Goal: Check status: Check status

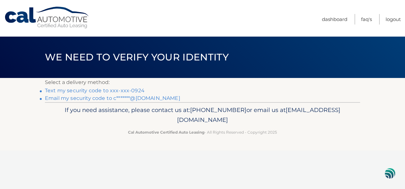
click at [107, 97] on link "Email my security code to c*******@yahoo.com" at bounding box center [112, 98] width 135 height 6
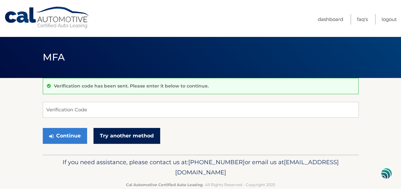
click at [110, 136] on link "Try another method" at bounding box center [126, 136] width 67 height 16
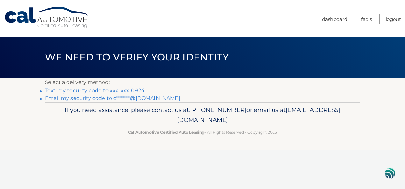
click at [81, 91] on link "Text my security code to xxx-xxx-0924" at bounding box center [95, 91] width 100 height 6
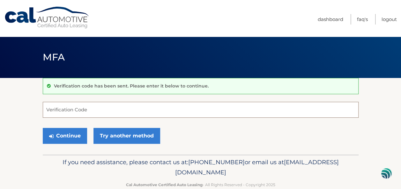
click at [59, 111] on input "Verification Code" at bounding box center [201, 110] width 316 height 16
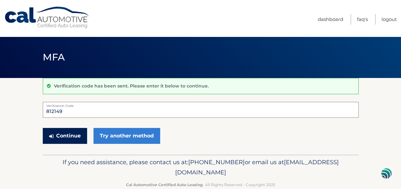
type input "812149"
click at [62, 135] on button "Continue" at bounding box center [65, 136] width 44 height 16
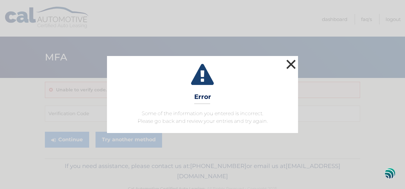
click at [289, 61] on button "×" at bounding box center [291, 64] width 13 height 13
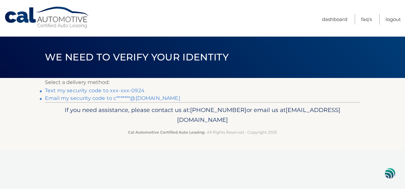
click at [88, 91] on link "Text my security code to xxx-xxx-0924" at bounding box center [95, 91] width 100 height 6
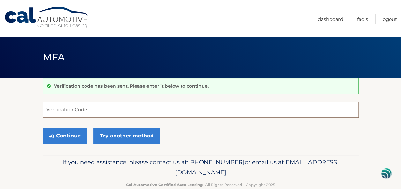
click at [64, 108] on input "Verification Code" at bounding box center [201, 110] width 316 height 16
click at [47, 110] on input "Verification Code" at bounding box center [201, 110] width 316 height 16
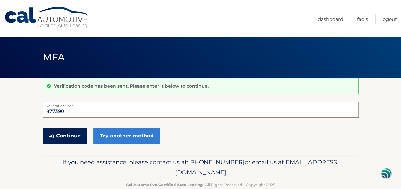
type input "877390"
click at [69, 136] on button "Continue" at bounding box center [65, 136] width 44 height 16
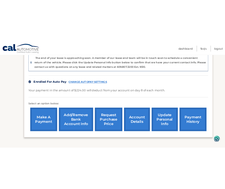
scroll to position [164, 0]
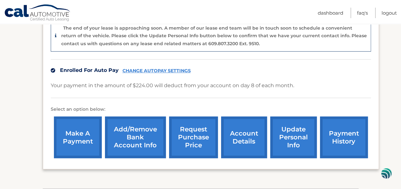
click at [400, 149] on section "my vehicles Add a new lease lease account #44455529671 vehicle 2022 Hyundai KON…" at bounding box center [200, 51] width 401 height 275
click at [191, 138] on link "request purchase price" at bounding box center [193, 138] width 49 height 42
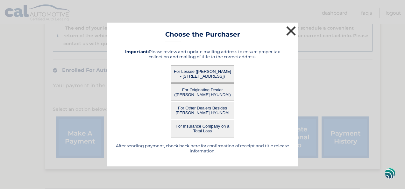
click at [291, 31] on button "×" at bounding box center [291, 31] width 13 height 13
